Goal: Task Accomplishment & Management: Use online tool/utility

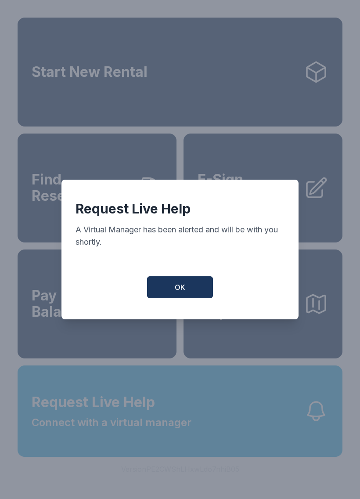
click at [196, 287] on button "OK" at bounding box center [180, 287] width 66 height 22
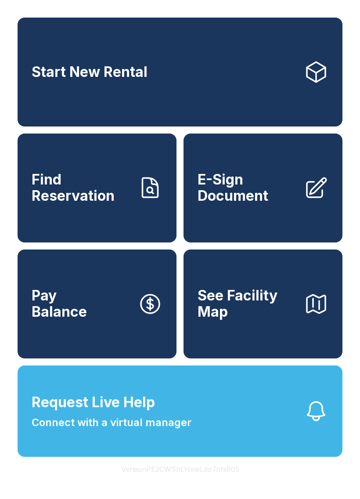
click at [255, 204] on span "E-Sign Document" at bounding box center [247, 188] width 99 height 32
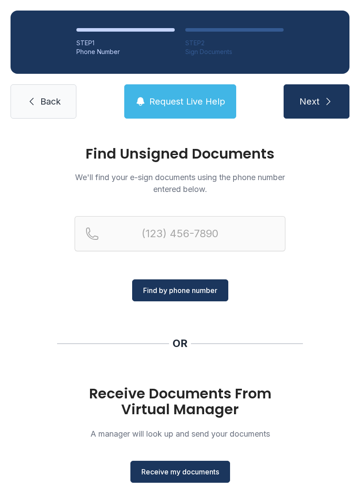
click at [193, 461] on button "Receive my documents" at bounding box center [180, 472] width 100 height 22
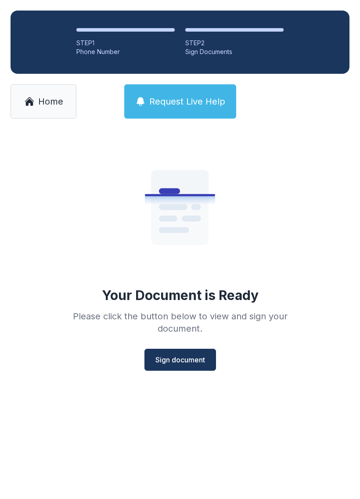
click at [191, 362] on span "Sign document" at bounding box center [180, 359] width 50 height 11
click at [59, 104] on span "Home" at bounding box center [50, 101] width 25 height 12
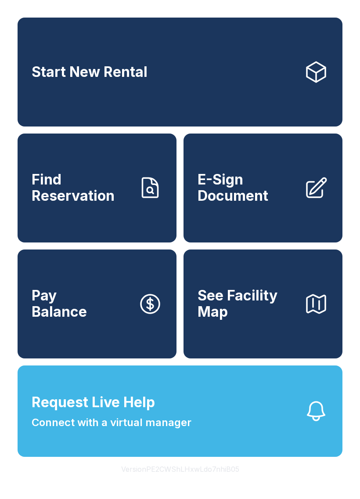
click at [253, 189] on span "E-Sign Document" at bounding box center [247, 188] width 99 height 32
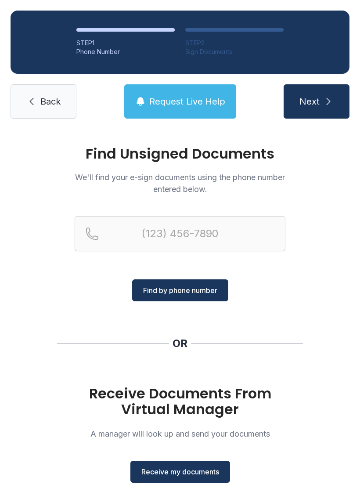
click at [214, 462] on button "Receive my documents" at bounding box center [180, 472] width 100 height 22
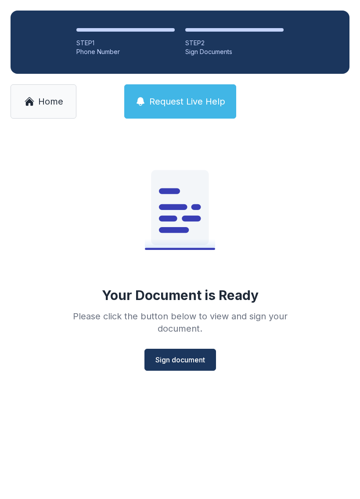
click at [204, 362] on span "Sign document" at bounding box center [180, 359] width 50 height 11
